Goal: Task Accomplishment & Management: Manage account settings

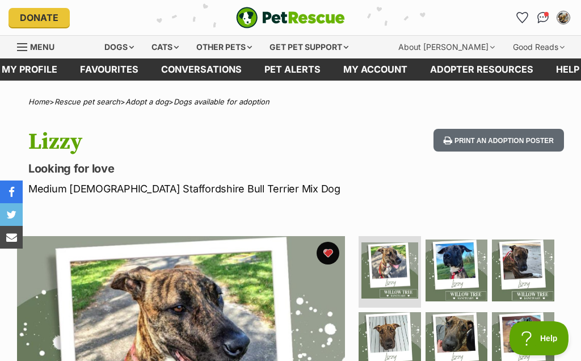
click at [527, 20] on icon "Favourites" at bounding box center [523, 17] width 12 height 11
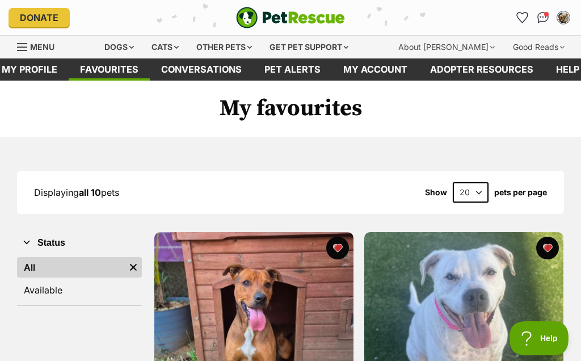
click at [558, 9] on button "My account" at bounding box center [564, 18] width 18 height 18
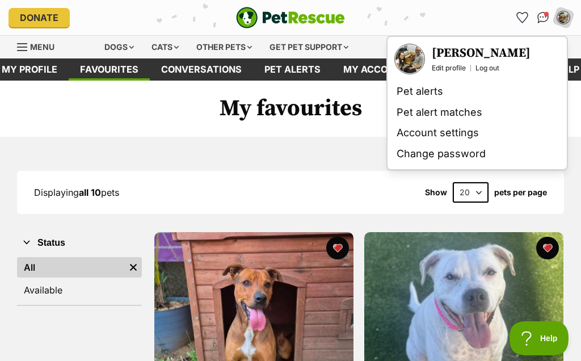
click at [438, 66] on link "Edit profile" at bounding box center [449, 68] width 34 height 9
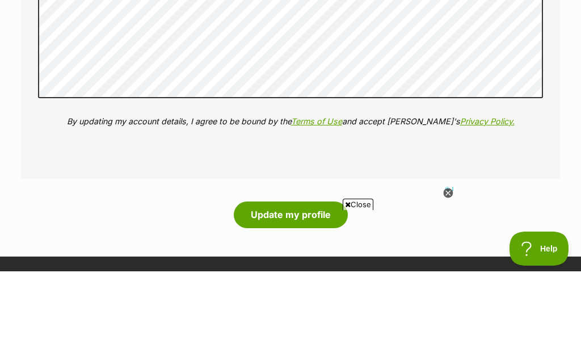
click at [260, 291] on button "Update my profile" at bounding box center [291, 304] width 114 height 26
click at [251, 291] on button "Update my profile" at bounding box center [291, 304] width 114 height 26
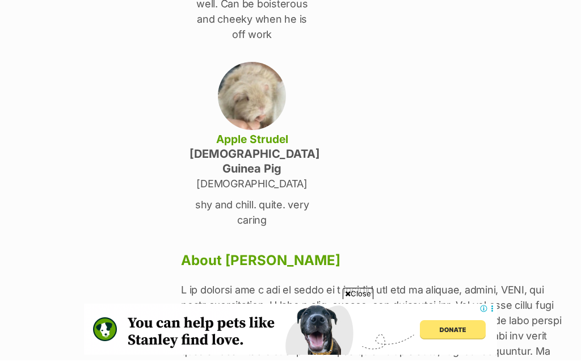
scroll to position [511, 0]
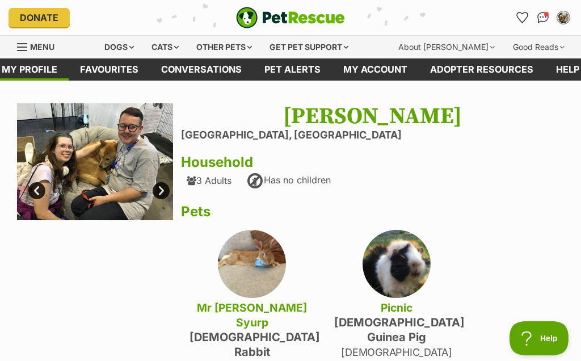
click at [522, 19] on icon "Favourites" at bounding box center [522, 17] width 11 height 10
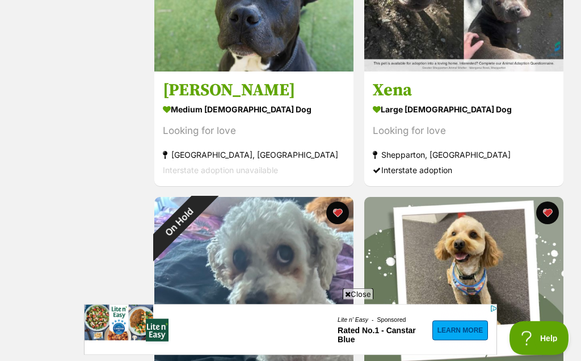
scroll to position [1334, 0]
click at [204, 219] on div "On Hold" at bounding box center [179, 222] width 50 height 50
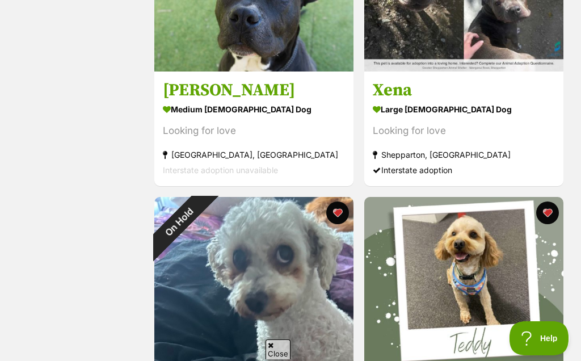
click at [204, 197] on div "On Hold" at bounding box center [179, 222] width 50 height 50
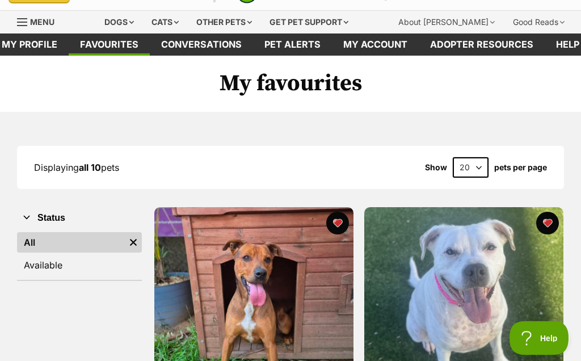
scroll to position [0, 0]
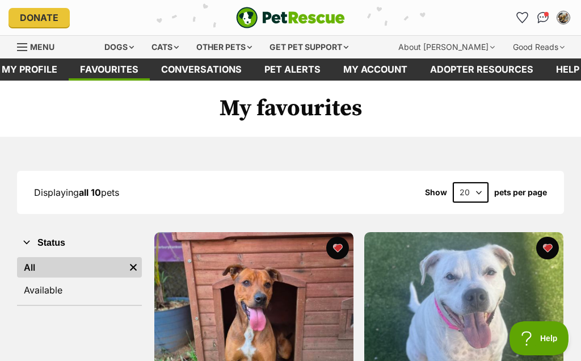
click at [538, 15] on link "Conversations" at bounding box center [543, 18] width 18 height 18
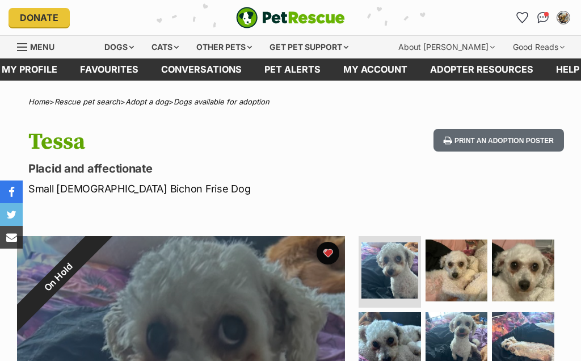
click at [123, 247] on div "On Hold" at bounding box center [58, 277] width 130 height 130
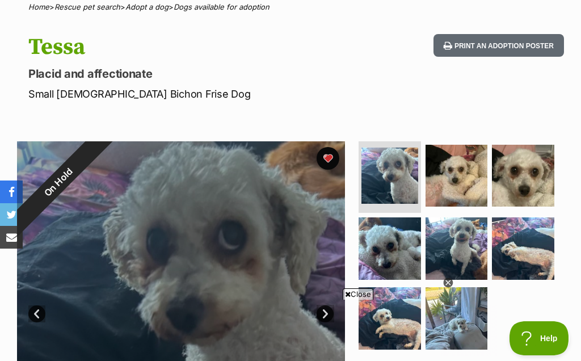
click at [123, 153] on div "On Hold" at bounding box center [58, 182] width 130 height 130
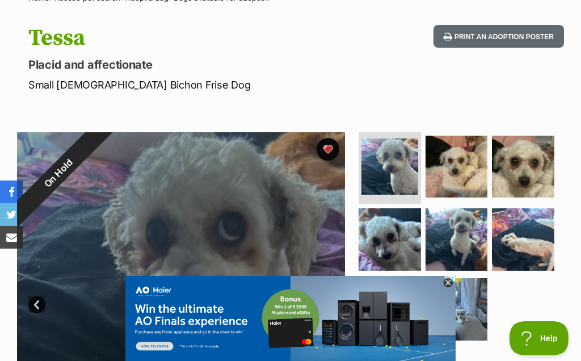
scroll to position [103, 0]
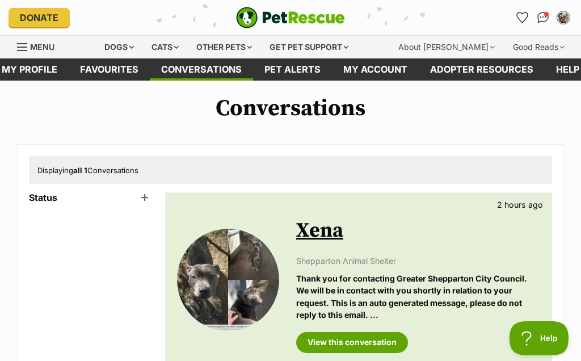
click at [329, 341] on link "View this conversation" at bounding box center [352, 342] width 112 height 20
click at [560, 10] on button "My account" at bounding box center [564, 18] width 18 height 18
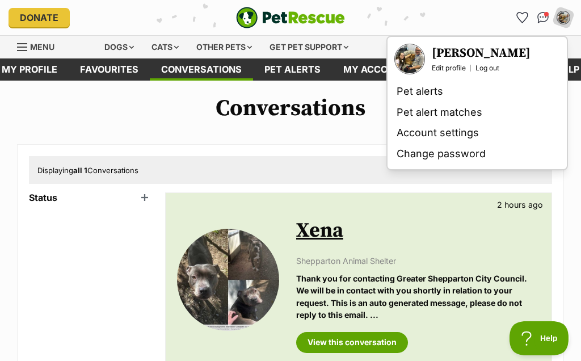
click at [308, 154] on div "Displaying all 1 Conversations Status Unread (1) Active (0) Archived (0) Availa…" at bounding box center [290, 284] width 547 height 280
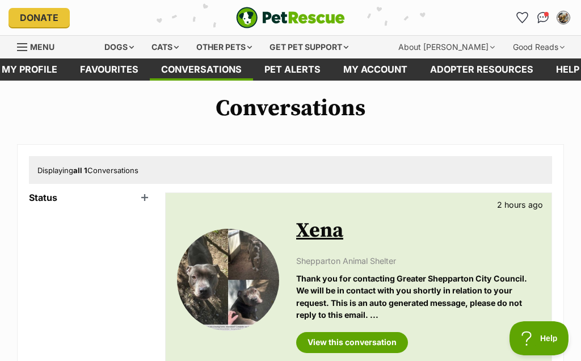
click at [518, 12] on icon "Favourites" at bounding box center [523, 17] width 12 height 11
